Goal: Task Accomplishment & Management: Complete application form

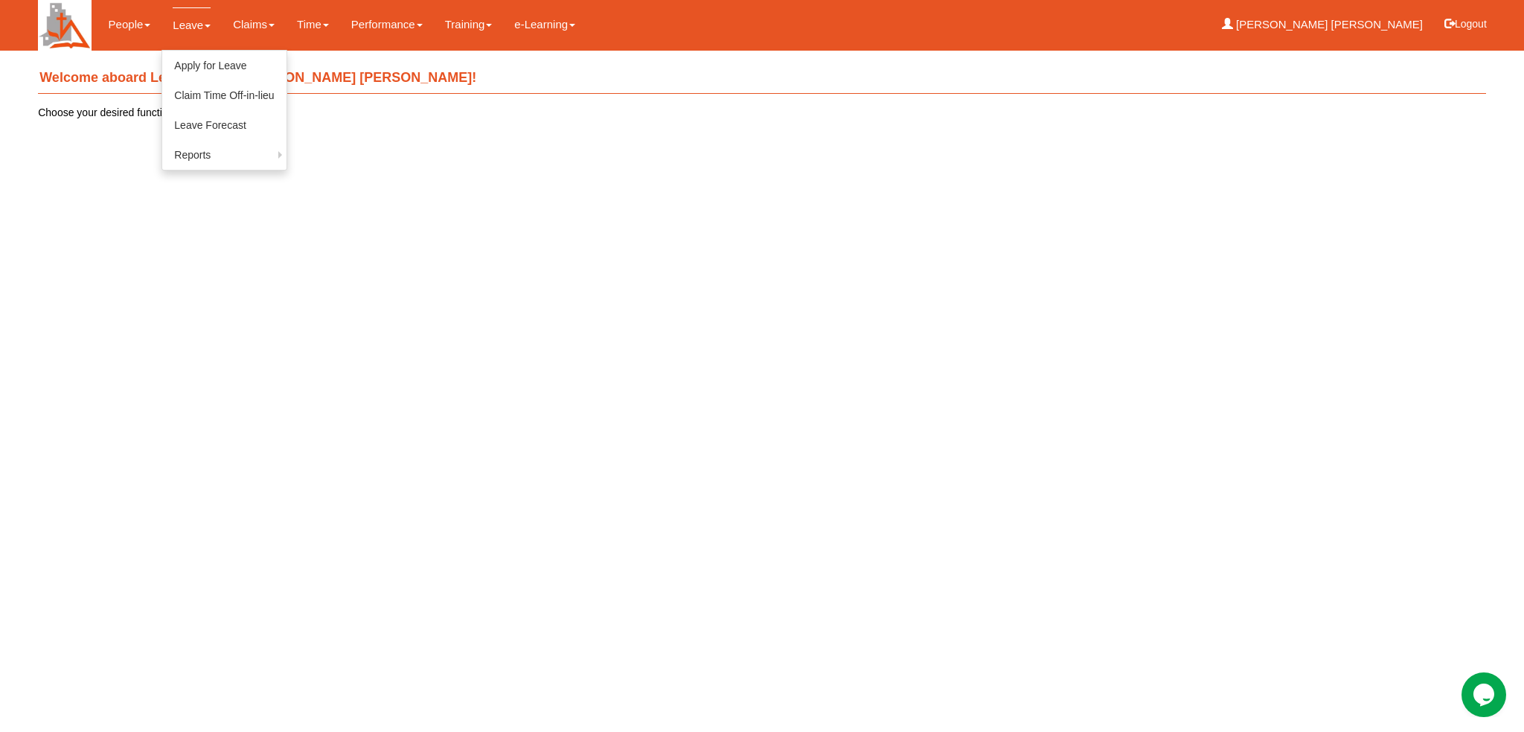
click at [193, 19] on link "Leave" at bounding box center [192, 24] width 38 height 35
click at [199, 58] on link "Apply for Leave" at bounding box center [224, 66] width 124 height 30
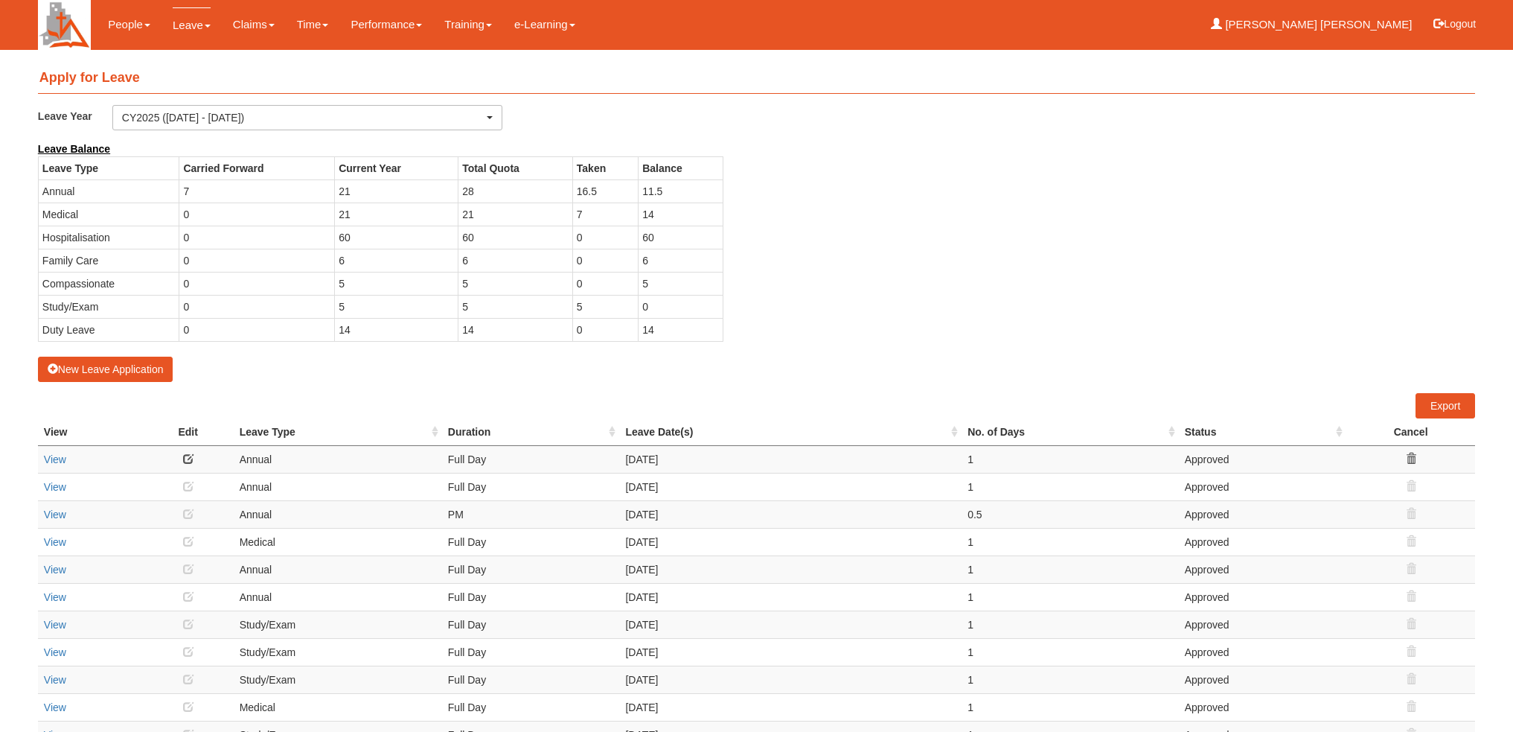
select select "50"
click at [1457, 27] on button "Logout" at bounding box center [1454, 24] width 63 height 36
